Goal: Information Seeking & Learning: Learn about a topic

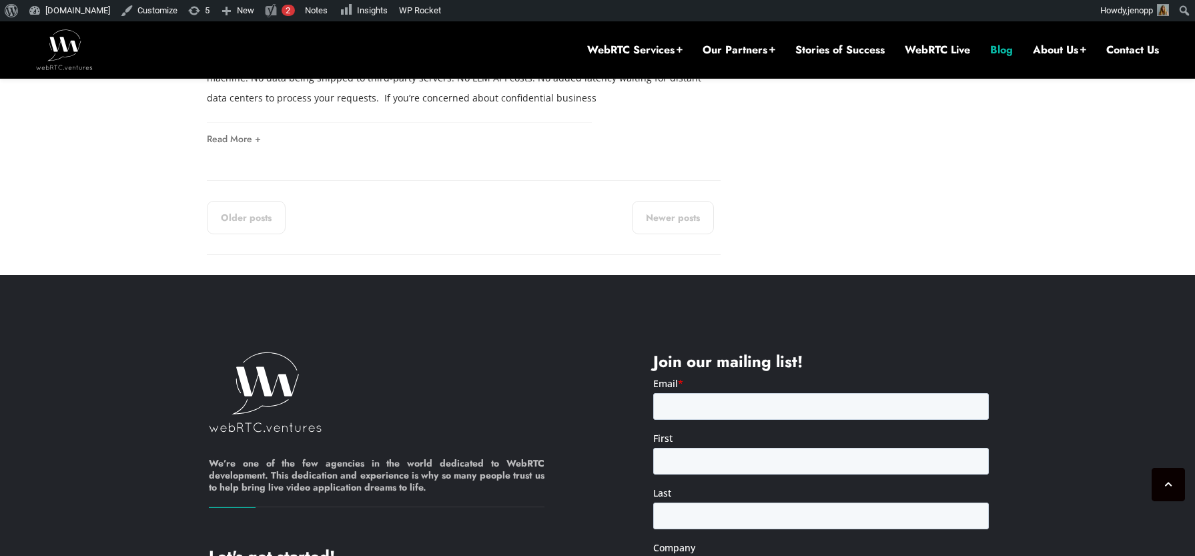
click at [1007, 49] on link "Blog" at bounding box center [1002, 50] width 23 height 15
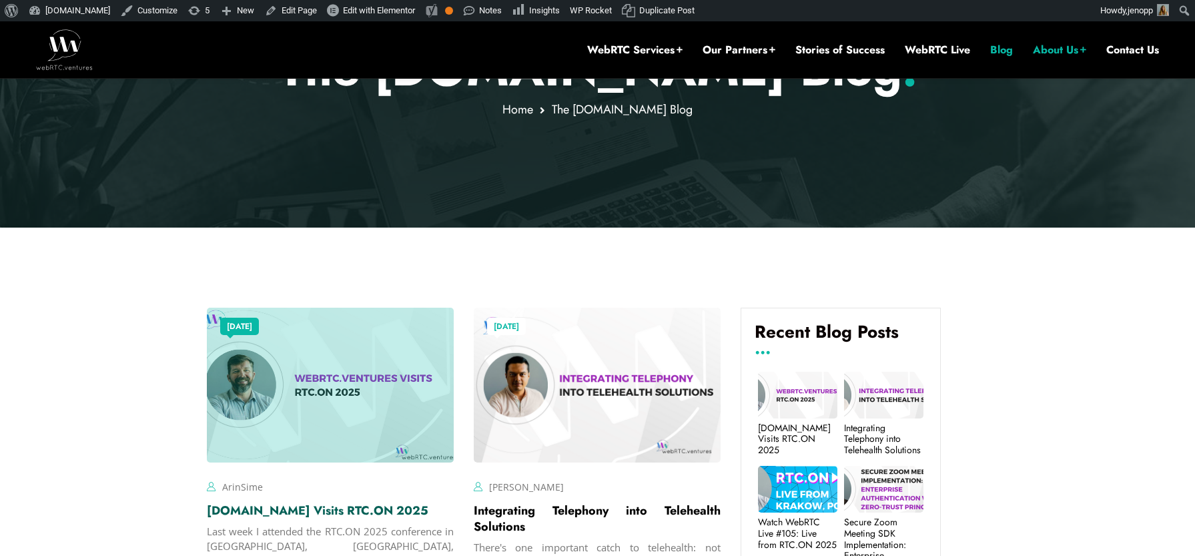
scroll to position [262, 0]
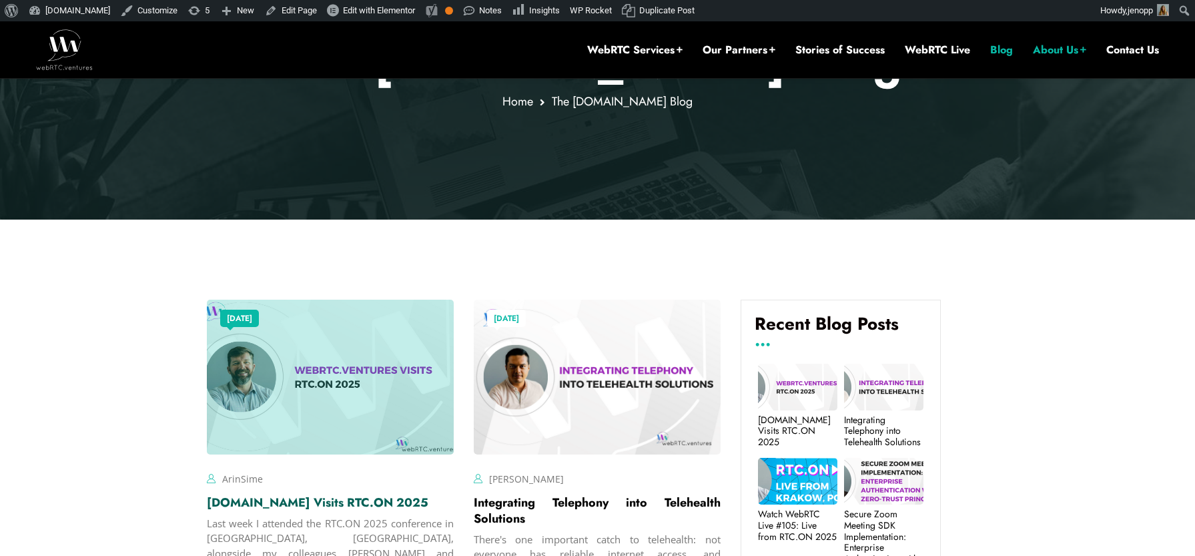
click at [270, 505] on link "WebRTC.ventures Visits RTC.ON 2025" at bounding box center [318, 502] width 222 height 17
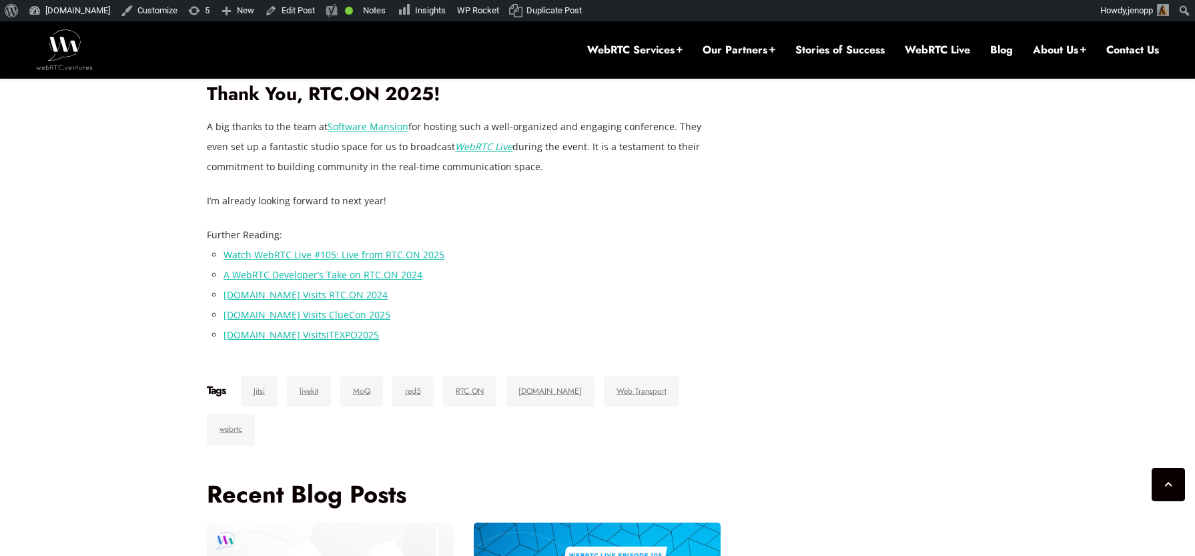
scroll to position [2247, 0]
